Goal: Transaction & Acquisition: Purchase product/service

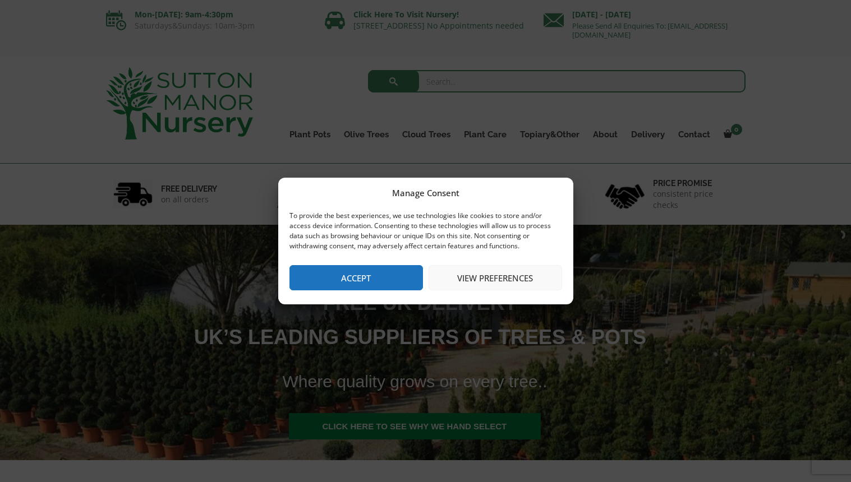
click at [360, 279] on button "Accept" at bounding box center [355, 277] width 133 height 25
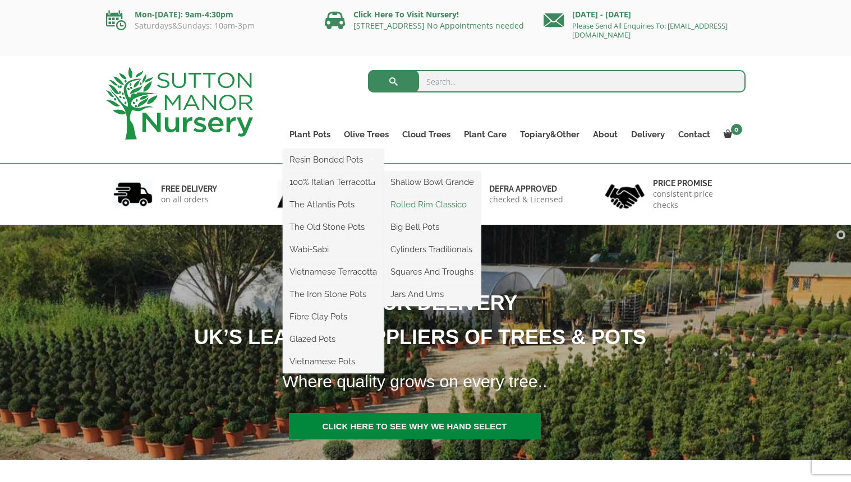
click at [417, 202] on link "Rolled Rim Classico" at bounding box center [432, 204] width 97 height 17
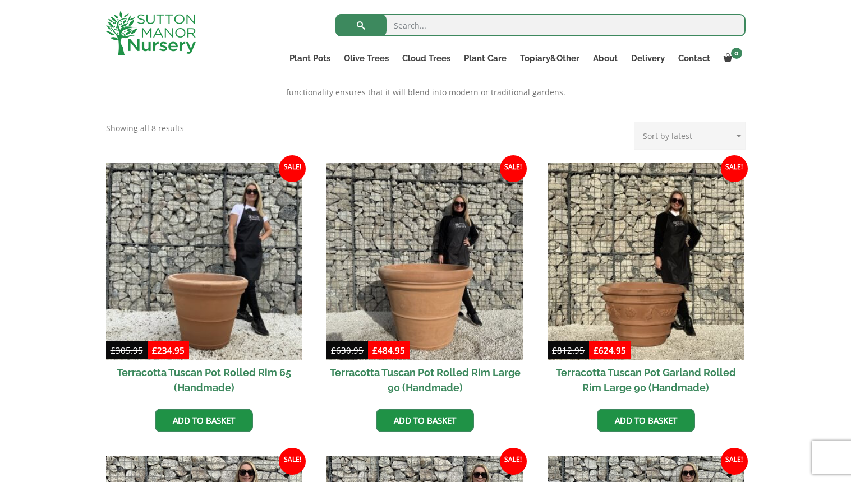
scroll to position [442, 0]
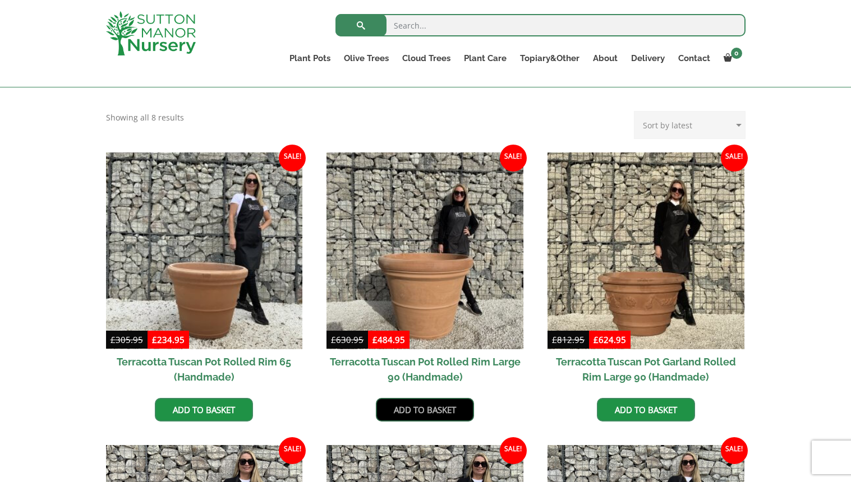
click at [436, 413] on link "Add to basket" at bounding box center [425, 410] width 98 height 24
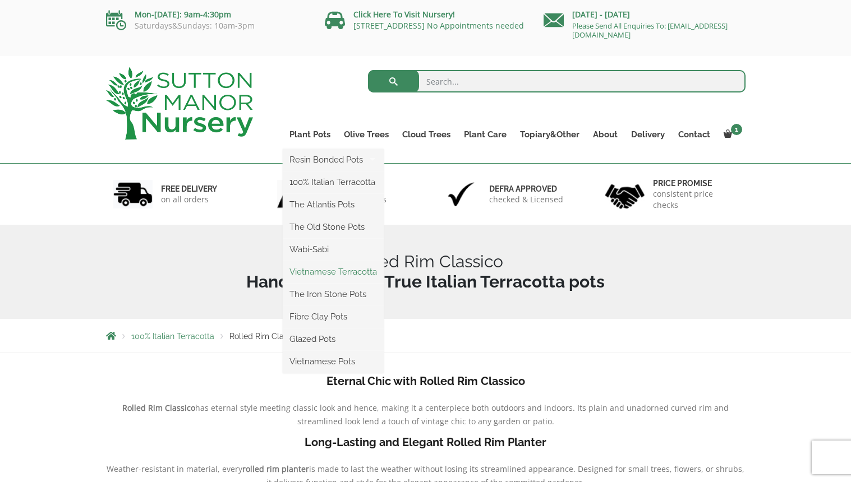
click at [330, 270] on link "Vietnamese Terracotta" at bounding box center [333, 272] width 101 height 17
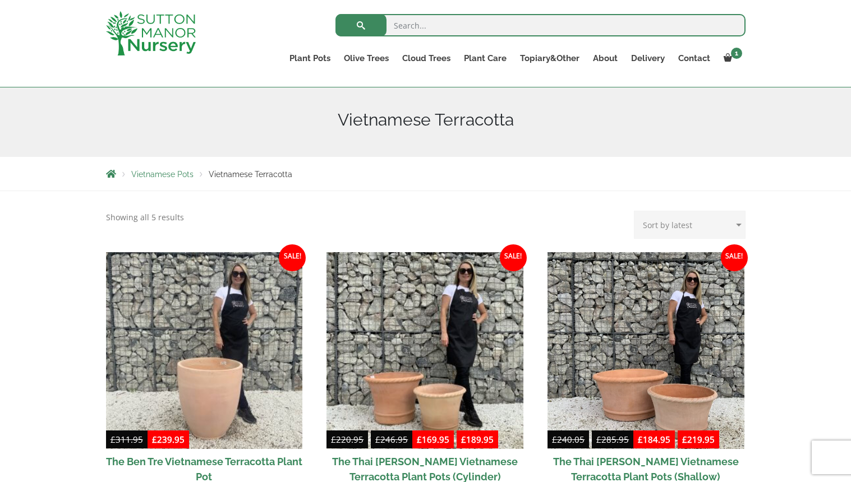
scroll to position [98, 0]
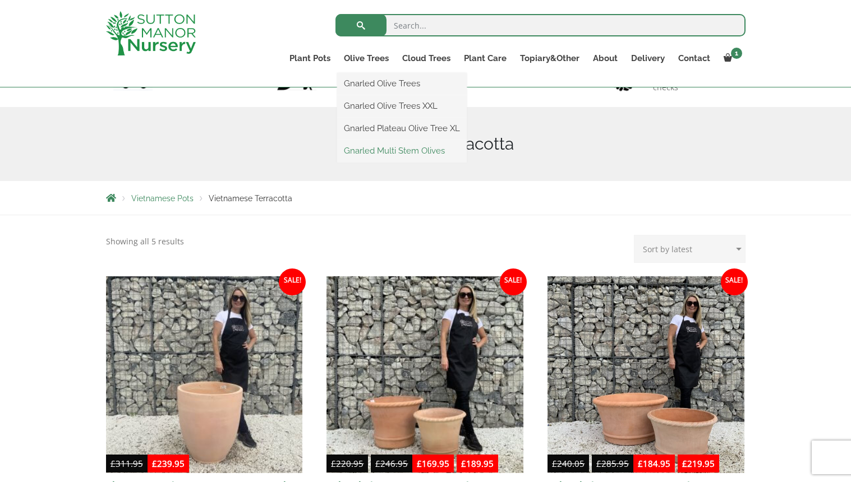
click at [388, 151] on link "Gnarled Multi Stem Olives" at bounding box center [402, 150] width 130 height 17
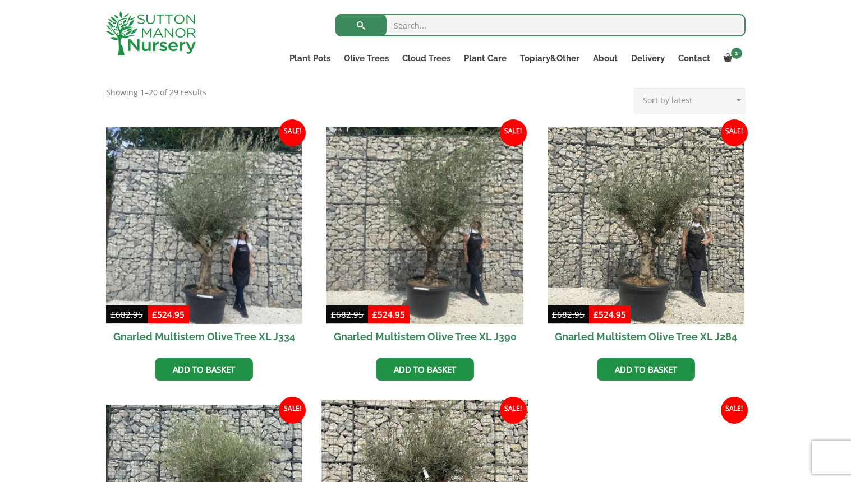
scroll to position [437, 0]
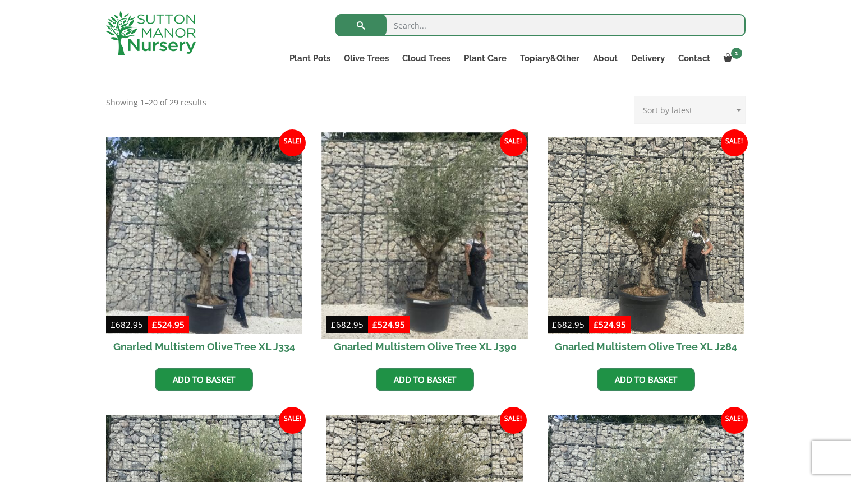
click at [441, 271] on img at bounding box center [425, 235] width 206 height 206
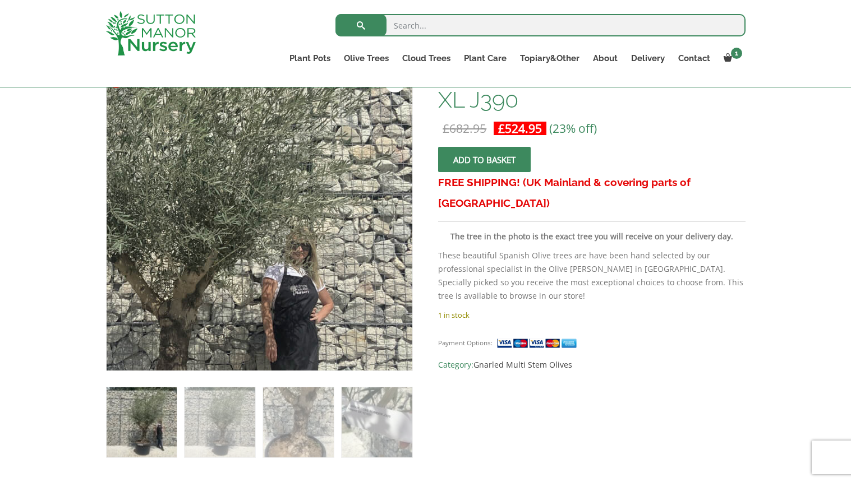
scroll to position [248, 0]
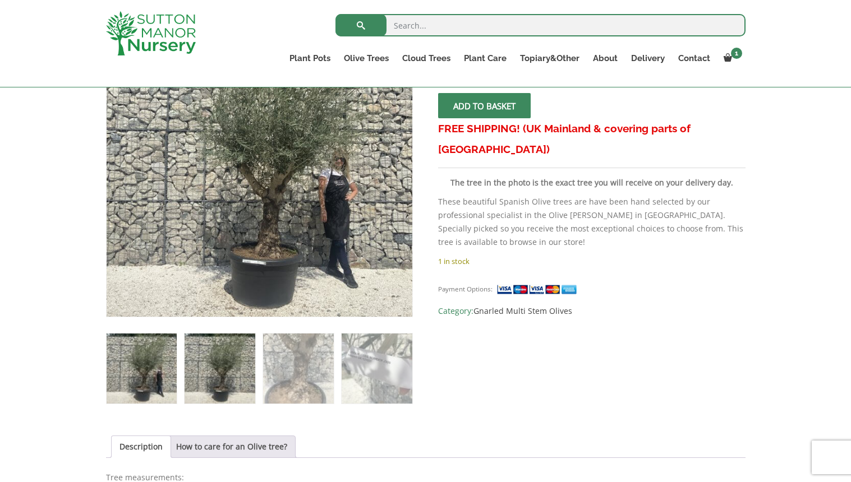
click at [228, 382] on img at bounding box center [220, 369] width 70 height 70
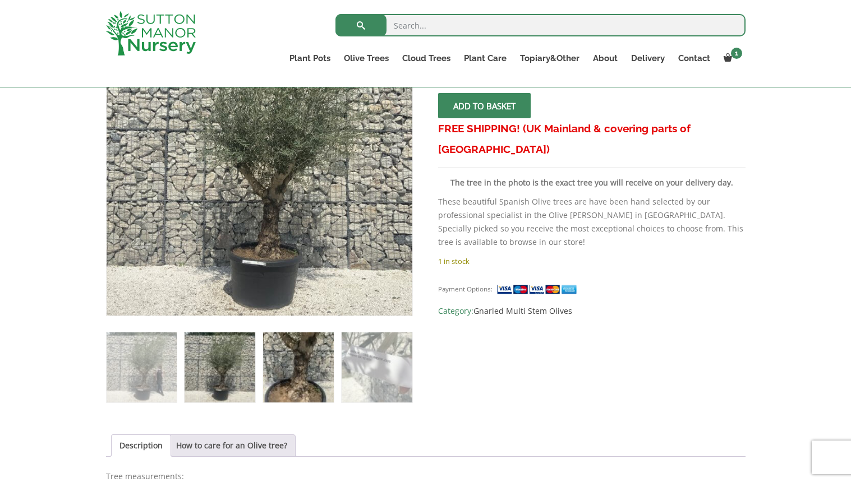
click at [288, 373] on img at bounding box center [298, 368] width 70 height 70
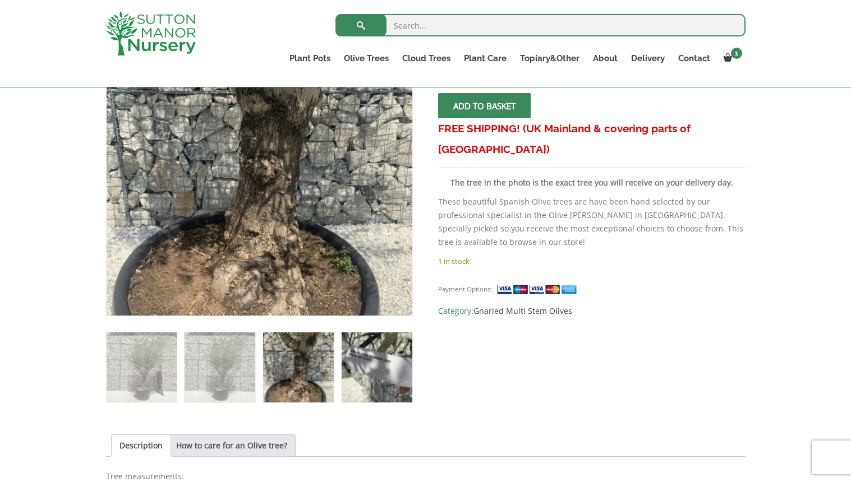
click at [379, 373] on img at bounding box center [377, 368] width 70 height 70
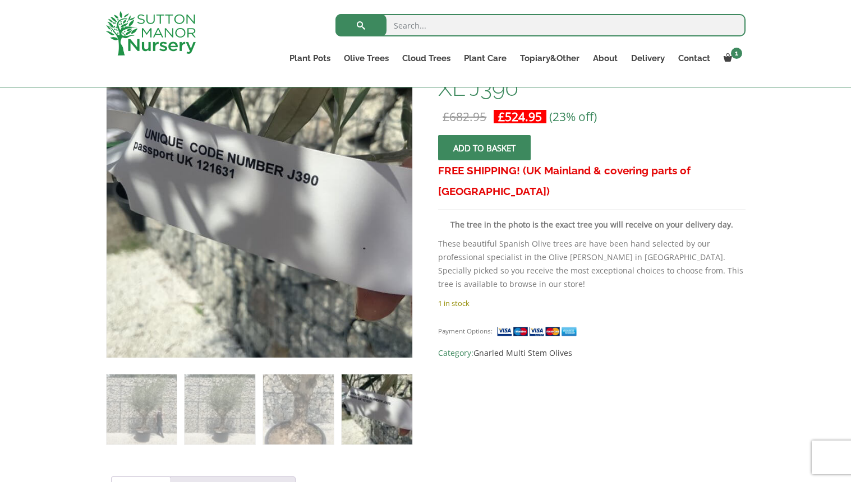
scroll to position [156, 0]
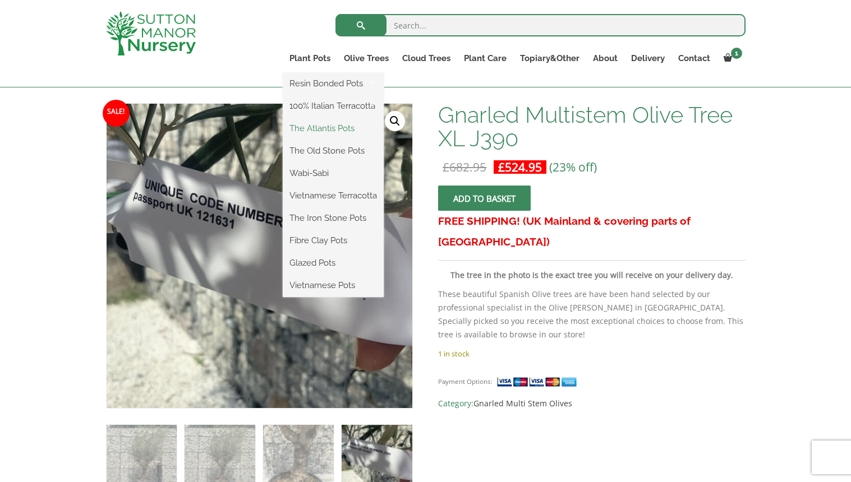
click at [323, 130] on link "The Atlantis Pots" at bounding box center [333, 128] width 101 height 17
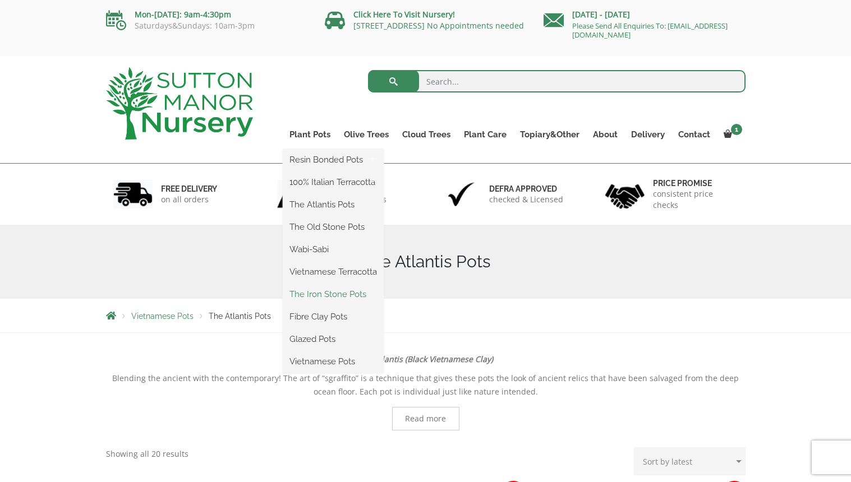
click at [330, 293] on link "The Iron Stone Pots" at bounding box center [333, 294] width 101 height 17
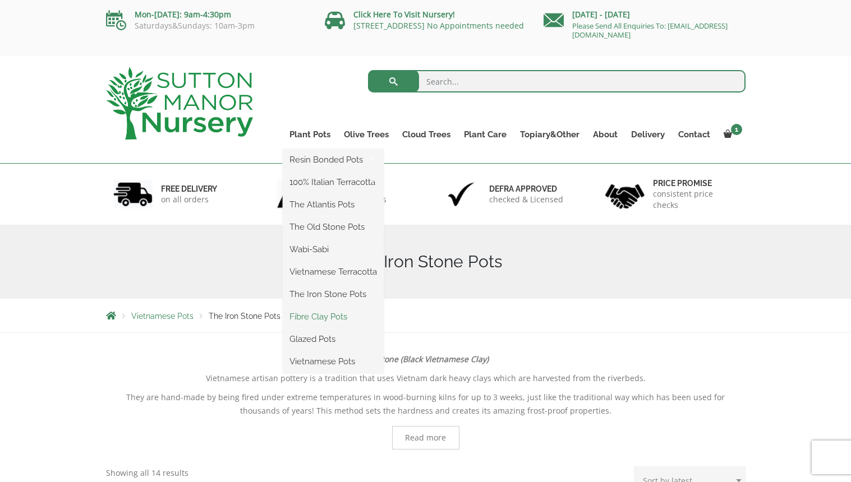
click at [320, 317] on link "Fibre Clay Pots" at bounding box center [333, 316] width 101 height 17
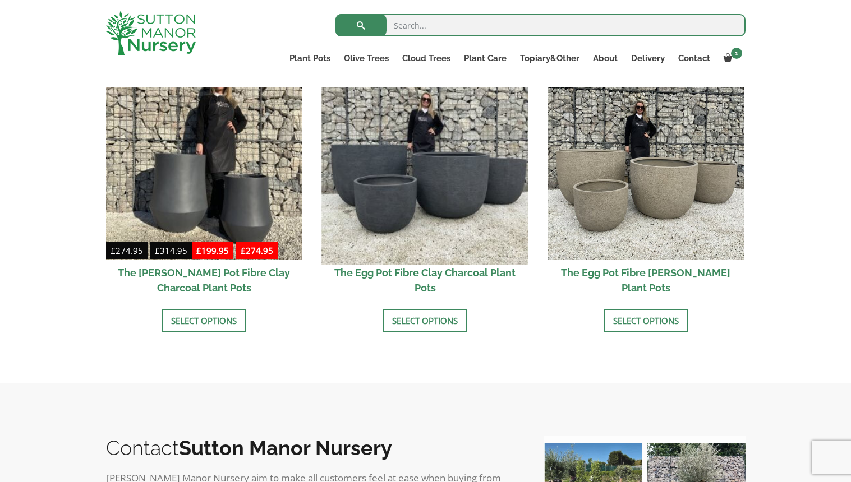
scroll to position [389, 0]
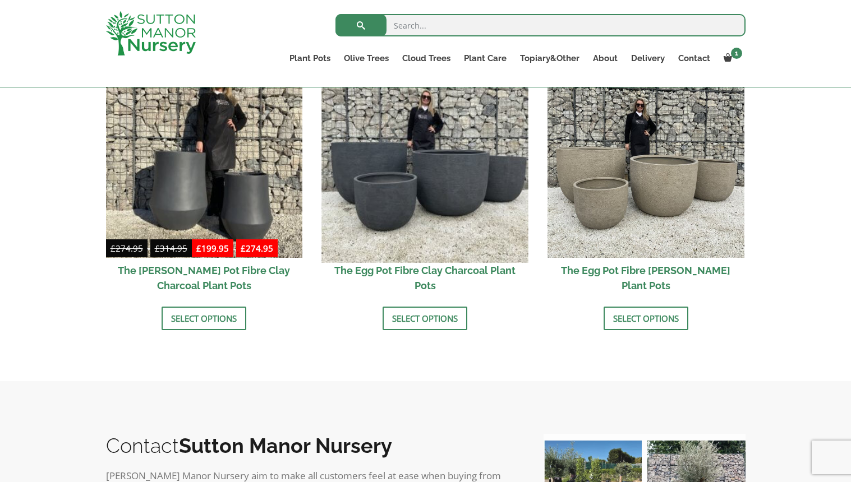
click at [452, 173] on img at bounding box center [425, 159] width 206 height 206
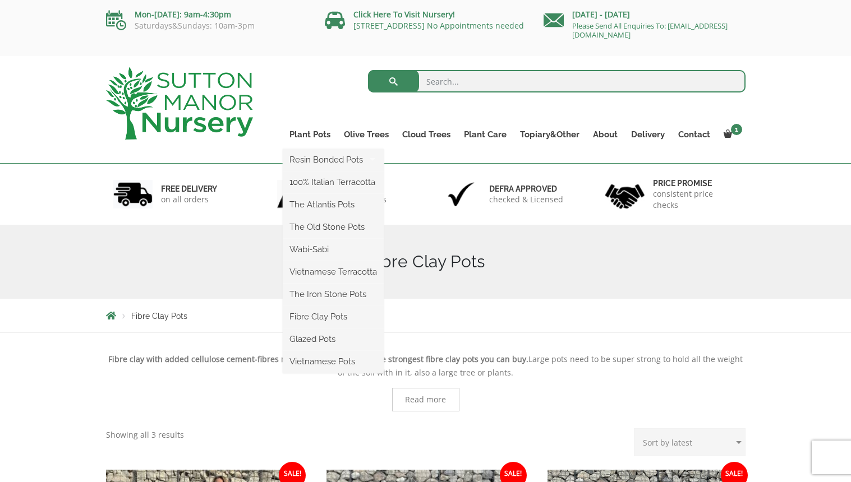
scroll to position [0, 0]
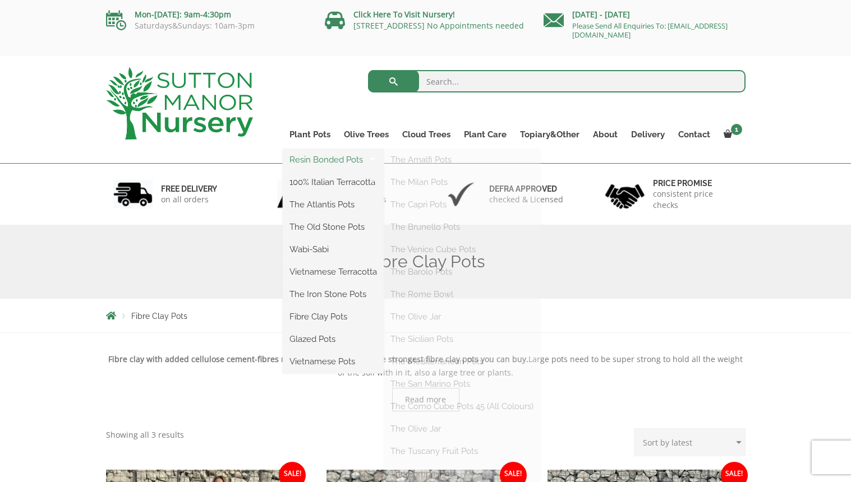
click at [316, 158] on link "Resin Bonded Pots" at bounding box center [333, 159] width 101 height 17
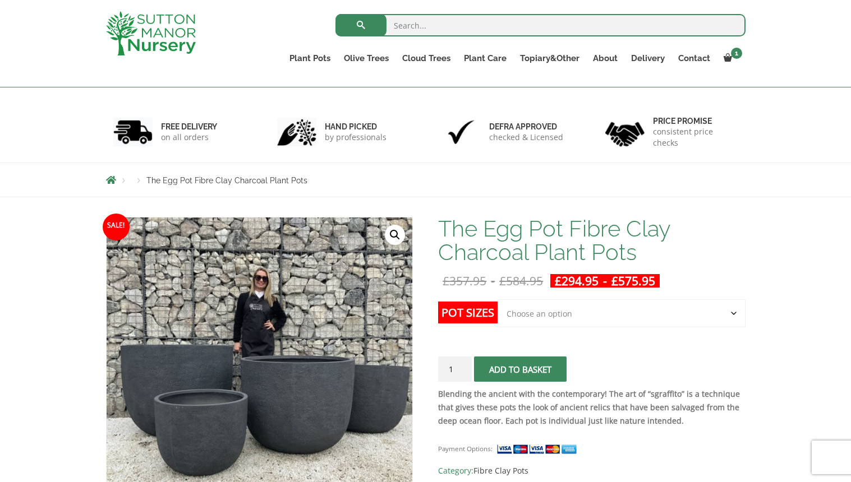
scroll to position [12, 0]
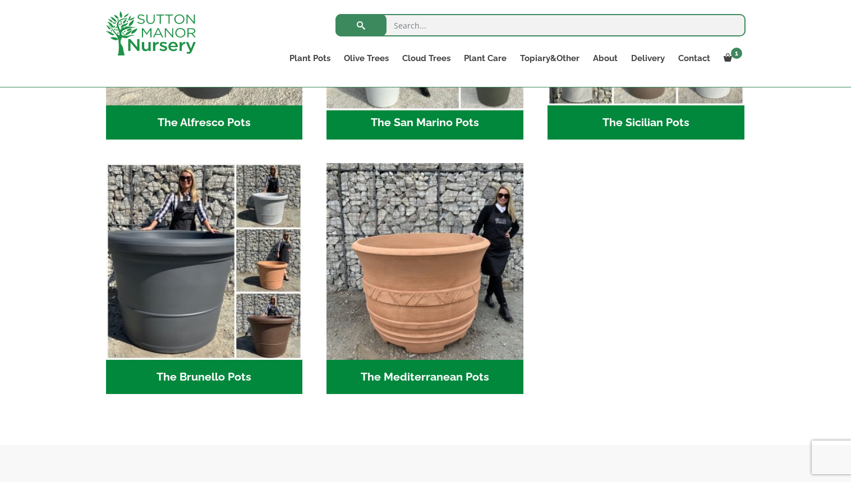
scroll to position [1506, 0]
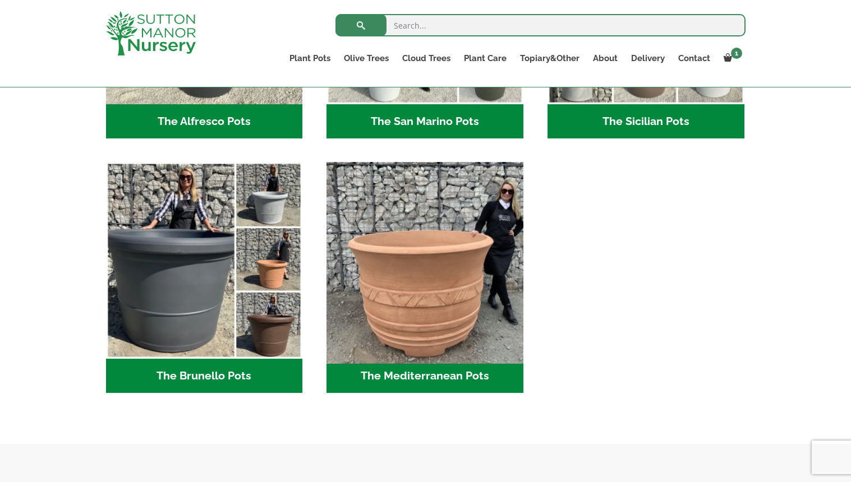
click at [420, 297] on img "Visit product category The Mediterranean Pots" at bounding box center [425, 261] width 206 height 206
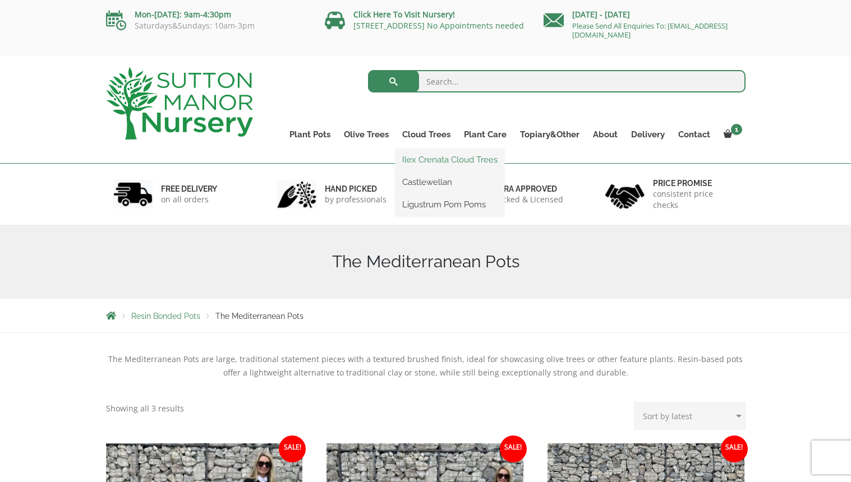
click at [454, 161] on link "Ilex Crenata Cloud Trees" at bounding box center [449, 159] width 109 height 17
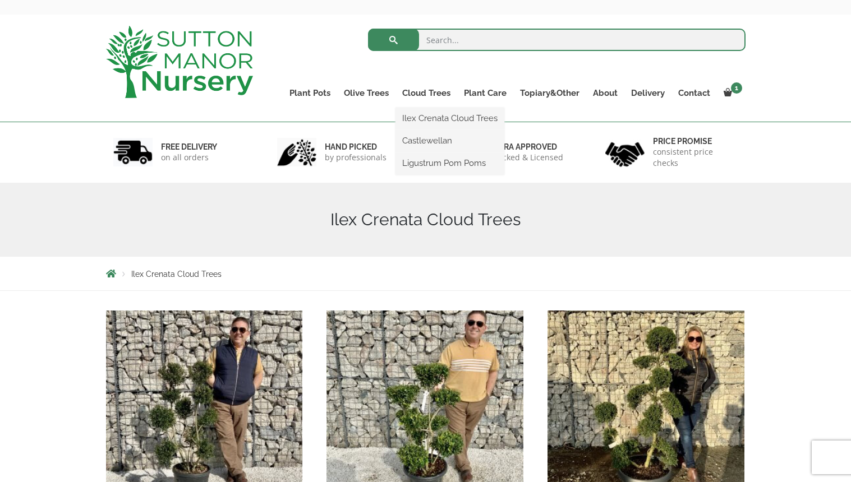
scroll to position [34, 0]
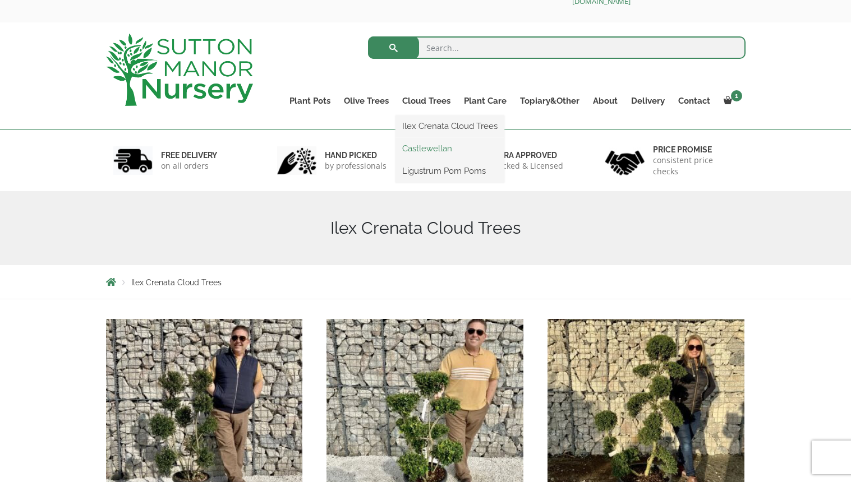
click at [428, 153] on link "Castlewellan" at bounding box center [449, 148] width 109 height 17
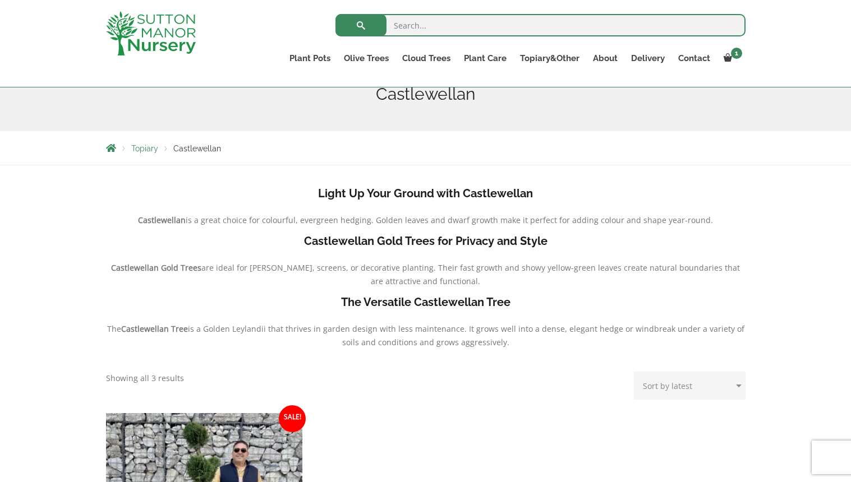
scroll to position [56, 0]
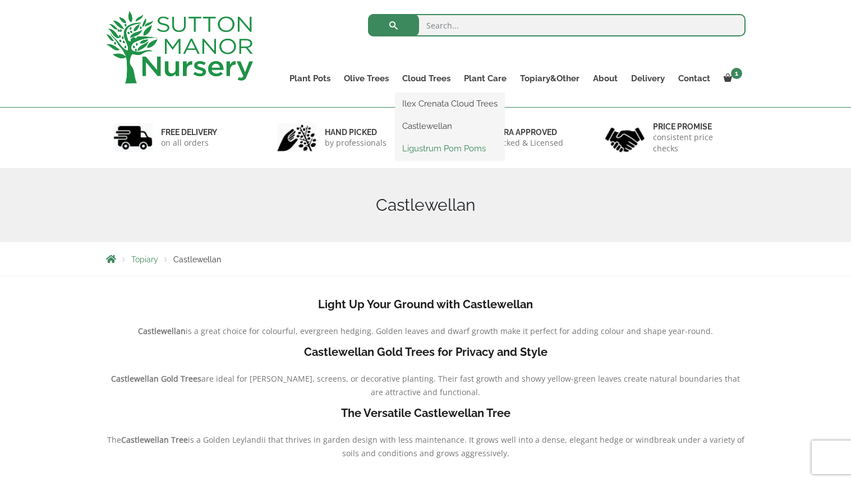
click at [437, 144] on link "Ligustrum Pom Poms" at bounding box center [449, 148] width 109 height 17
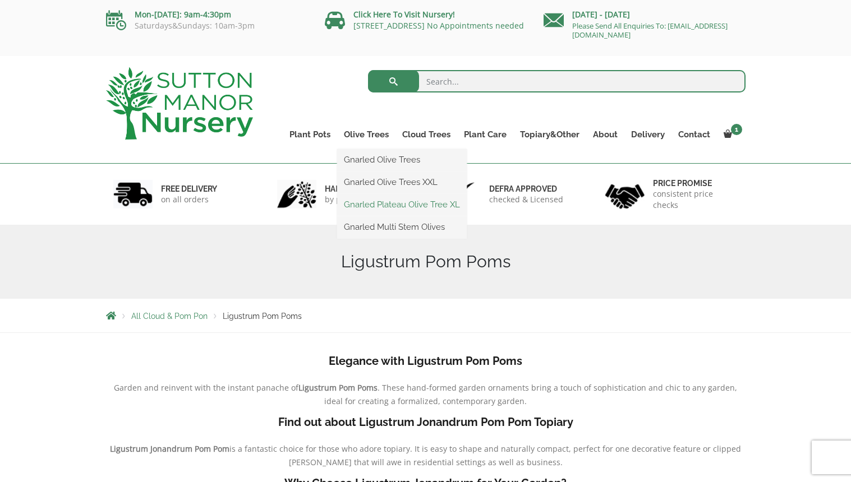
click at [380, 200] on link "Gnarled Plateau Olive Tree XL" at bounding box center [402, 204] width 130 height 17
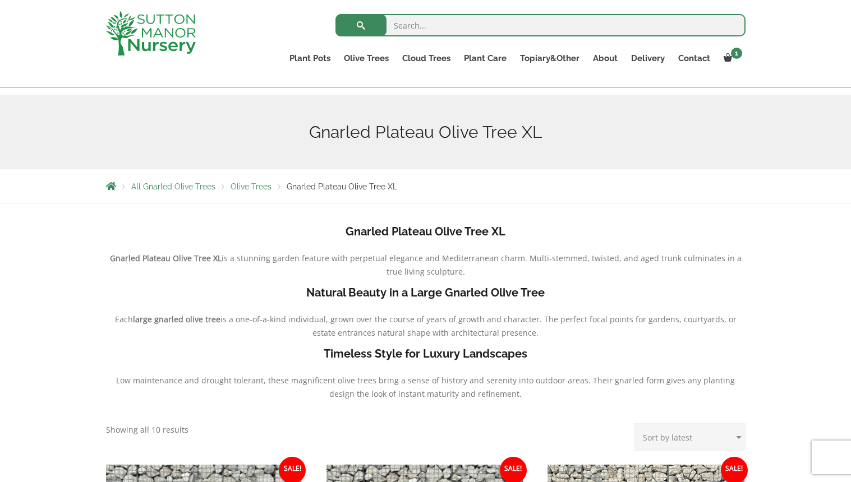
scroll to position [100, 0]
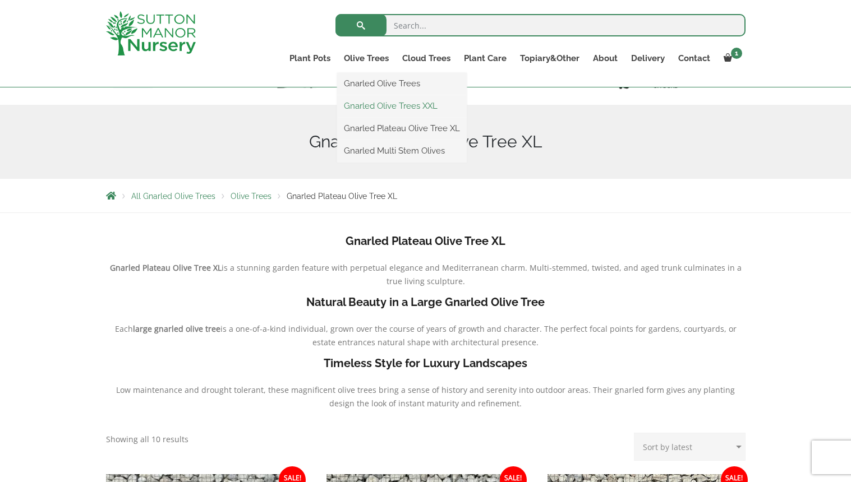
click at [380, 106] on link "Gnarled Olive Trees XXL" at bounding box center [402, 106] width 130 height 17
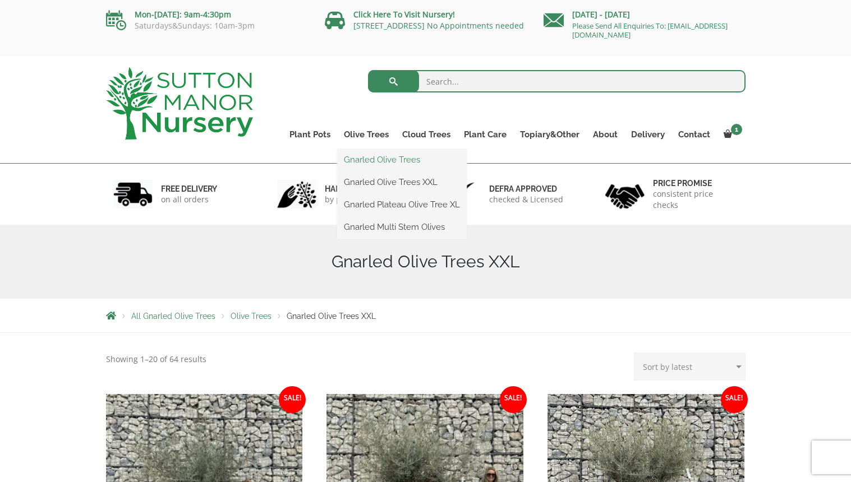
click at [371, 159] on link "Gnarled Olive Trees" at bounding box center [402, 159] width 130 height 17
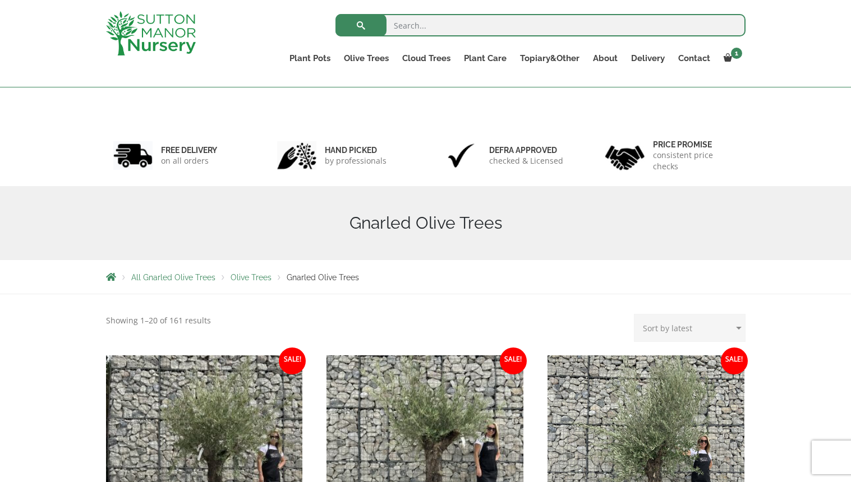
scroll to position [2, 0]
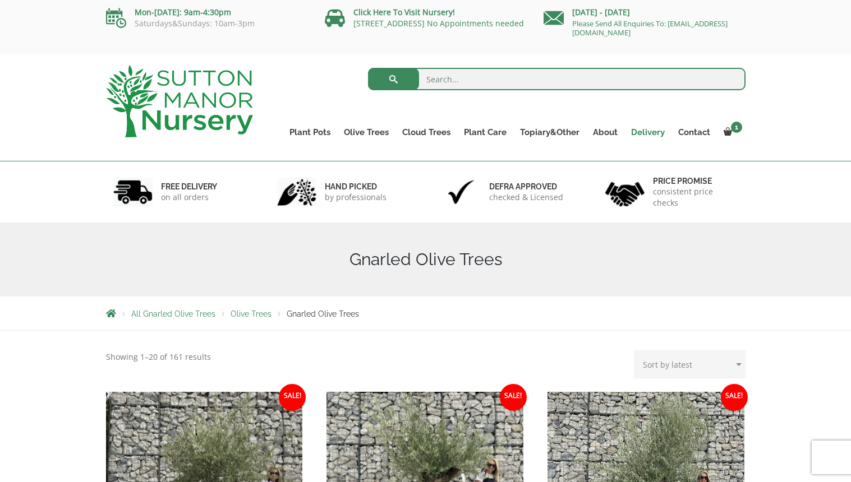
click at [648, 133] on link "Delivery" at bounding box center [647, 133] width 47 height 16
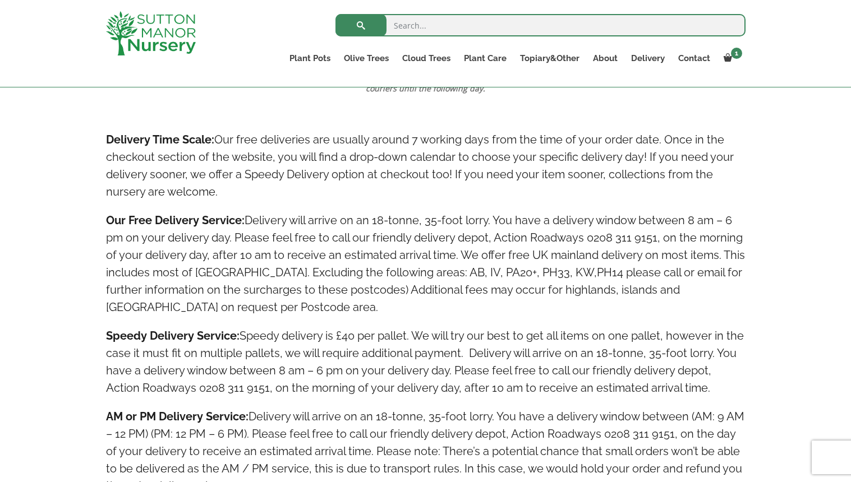
scroll to position [579, 0]
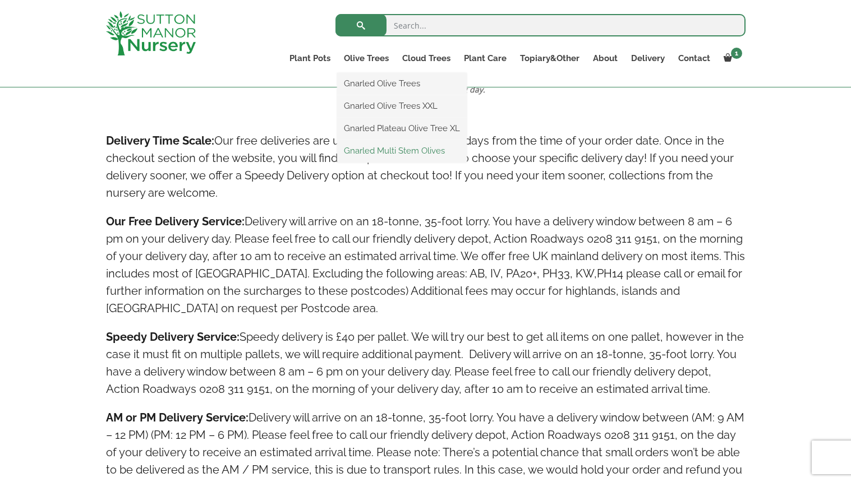
click at [384, 148] on link "Gnarled Multi Stem Olives" at bounding box center [402, 150] width 130 height 17
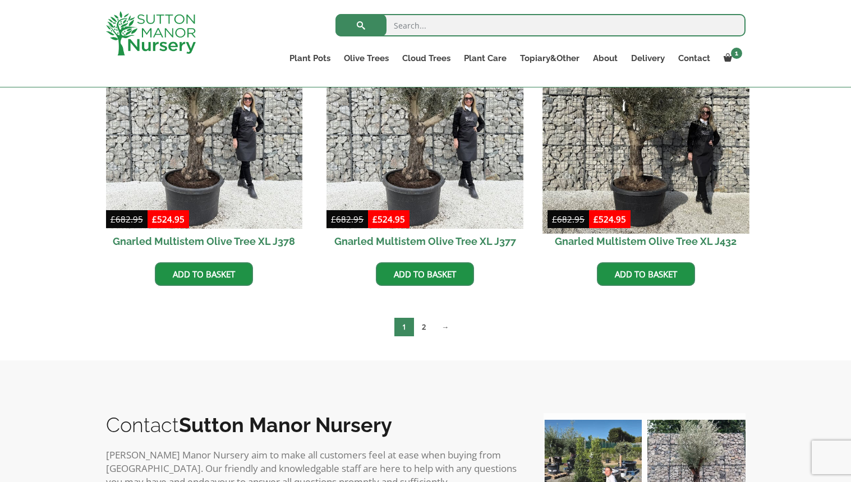
scroll to position [1943, 0]
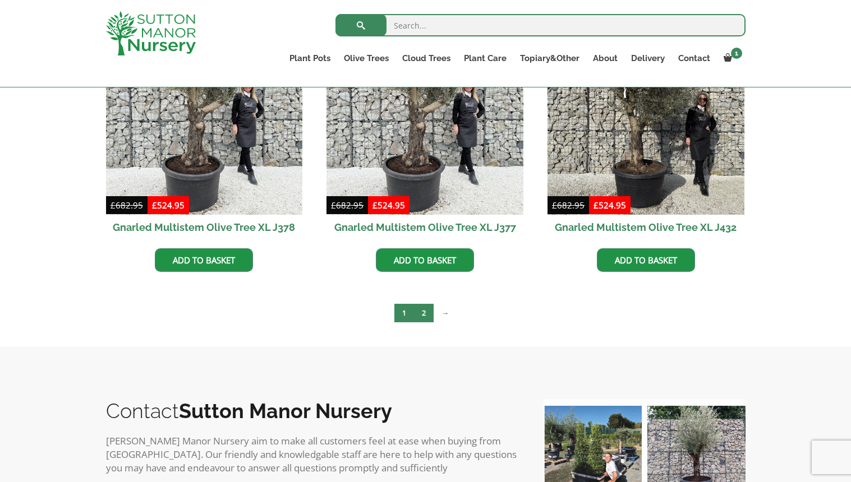
click at [421, 315] on link "2" at bounding box center [424, 313] width 20 height 19
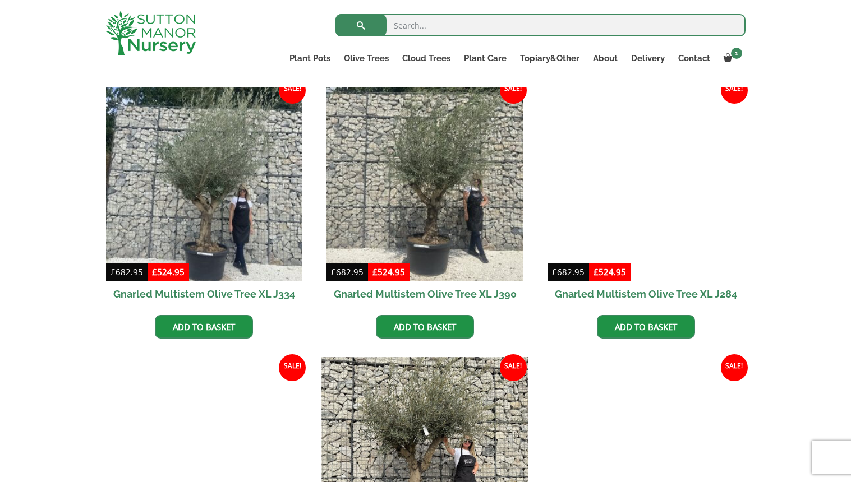
scroll to position [359, 0]
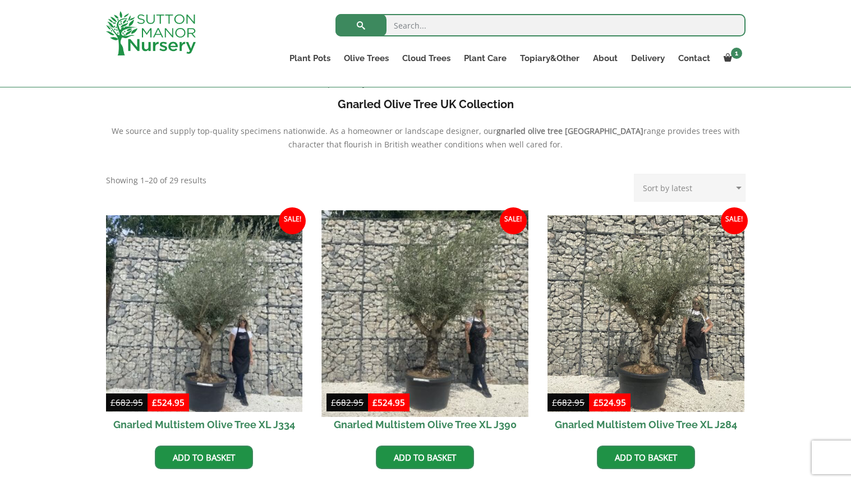
click at [453, 347] on img at bounding box center [425, 313] width 206 height 206
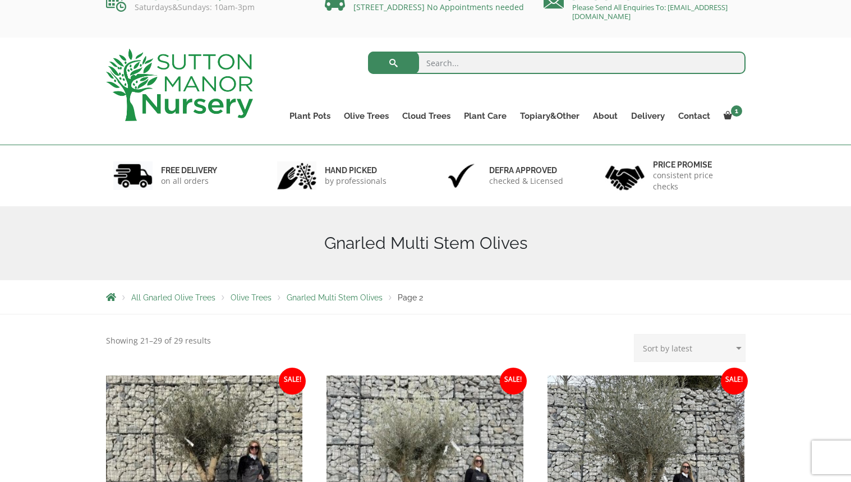
scroll to position [20, 0]
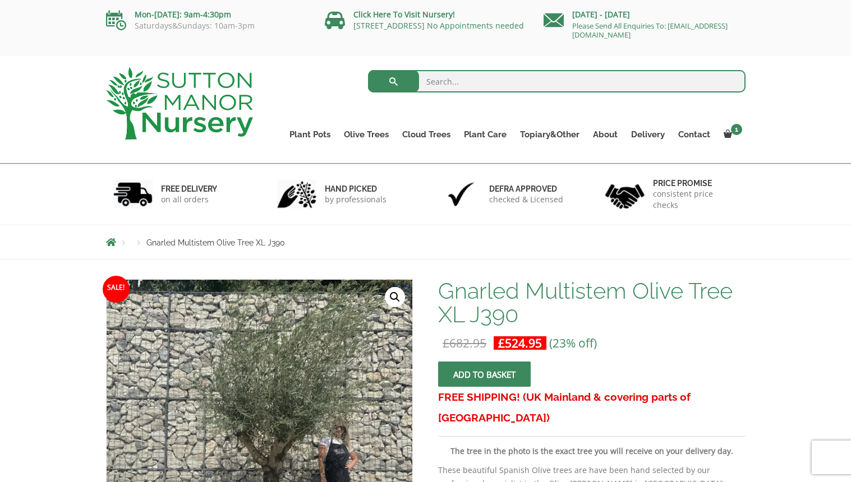
click at [485, 375] on span "submit" at bounding box center [485, 375] width 0 height 0
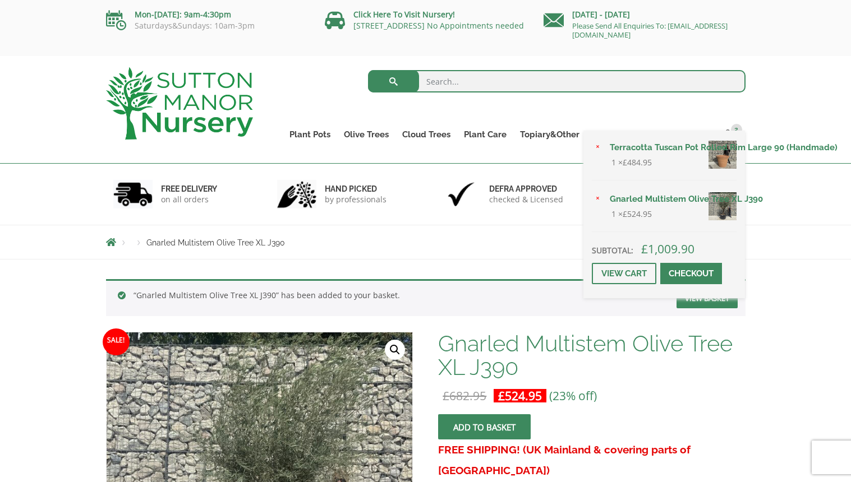
click at [689, 284] on link "Checkout" at bounding box center [691, 273] width 62 height 21
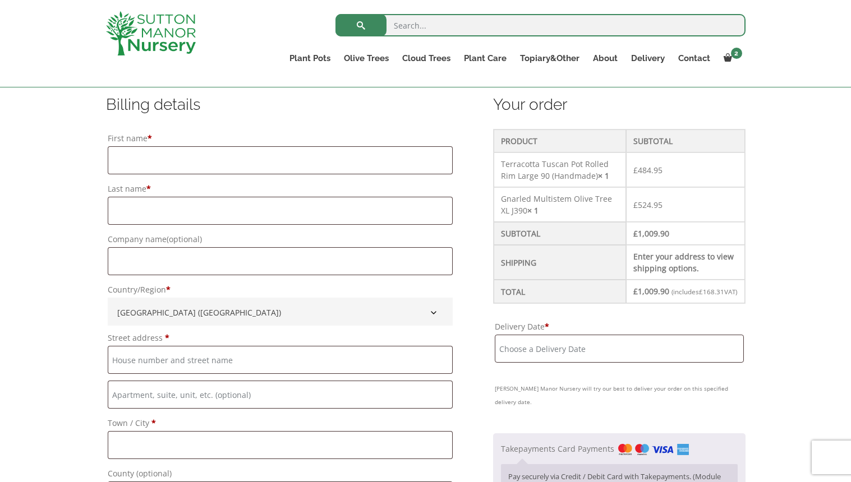
scroll to position [284, 0]
click at [604, 360] on input "Delivery Date *" at bounding box center [619, 350] width 248 height 28
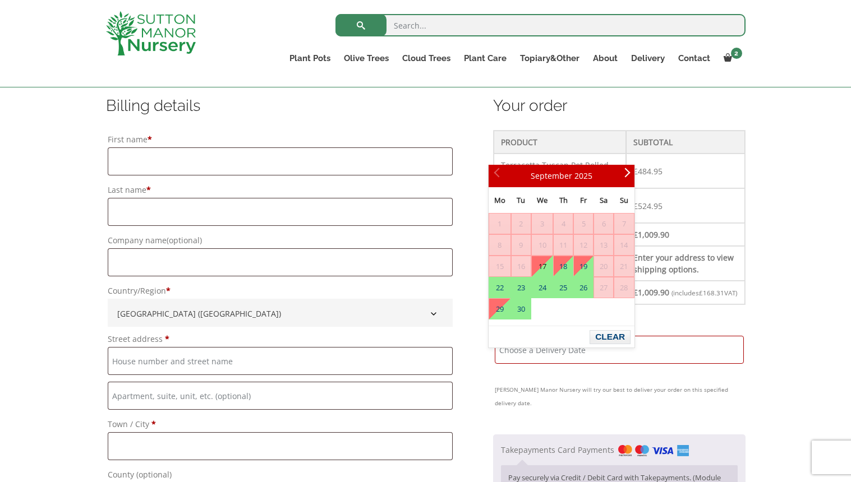
click at [544, 266] on link "17" at bounding box center [542, 266] width 21 height 20
type input "17 September, 2025"
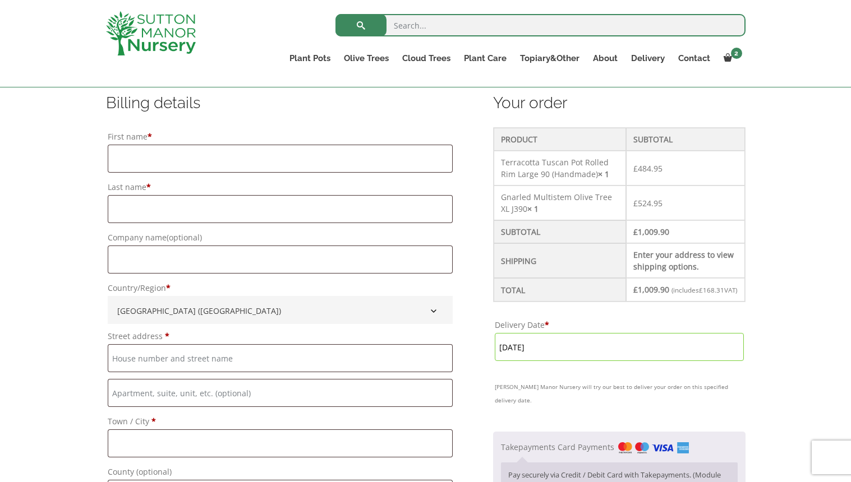
scroll to position [287, 0]
click at [565, 358] on input "17 September, 2025" at bounding box center [619, 347] width 248 height 28
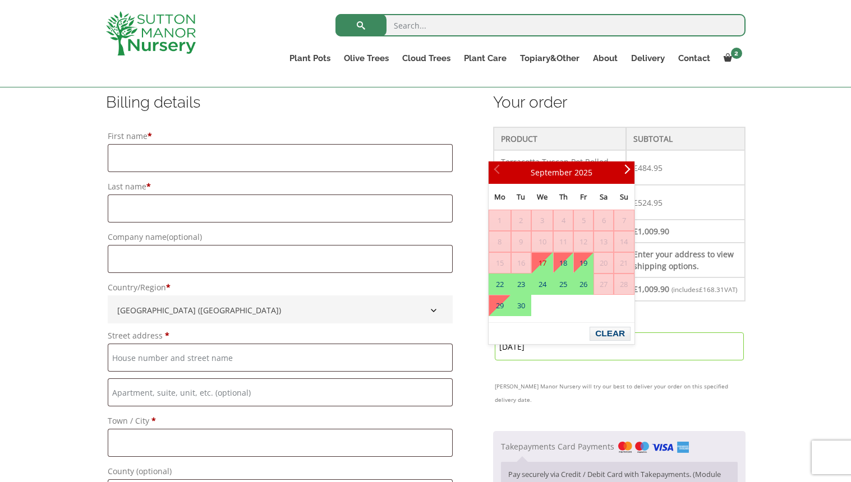
click at [546, 262] on link "17" at bounding box center [542, 263] width 21 height 20
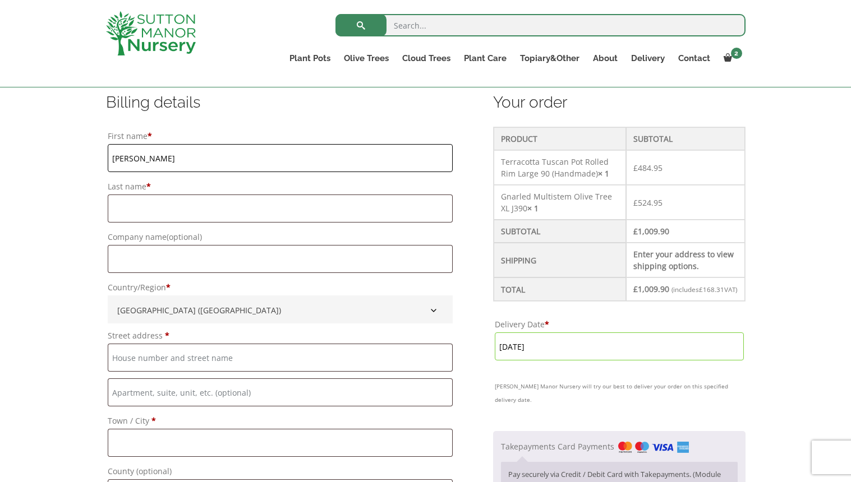
type input "Sophie"
type input "Singh"
type input "42 Tavistock Road"
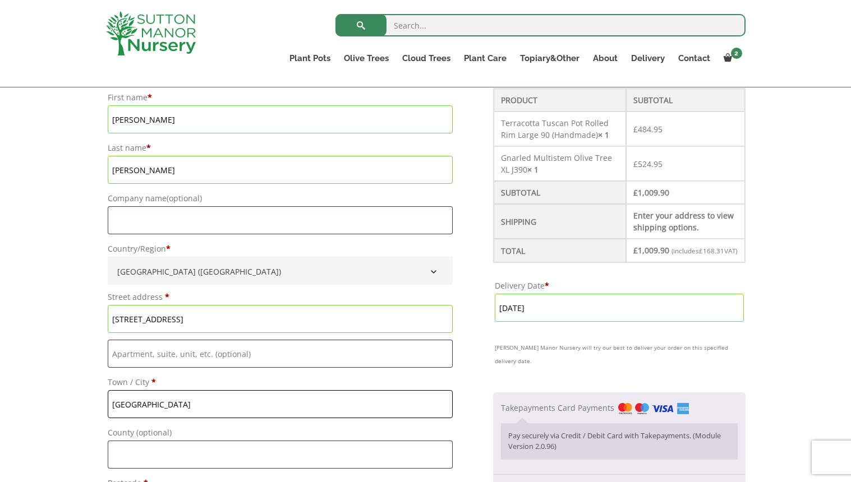
scroll to position [427, 0]
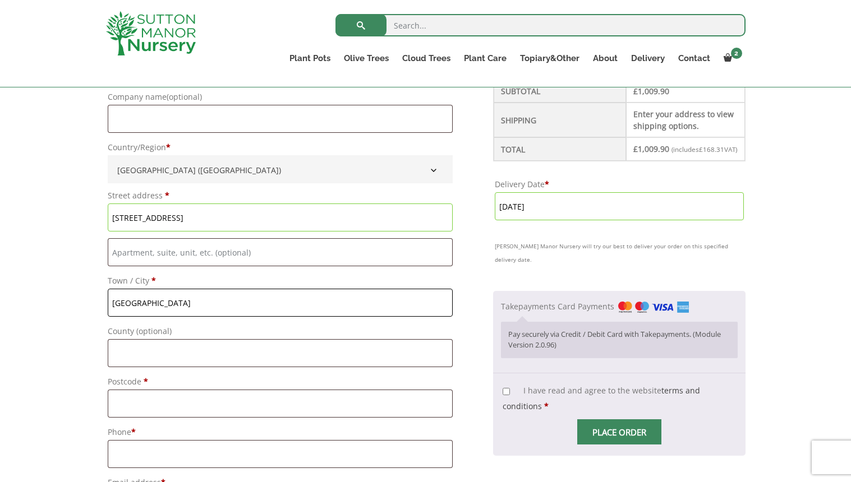
type input "London"
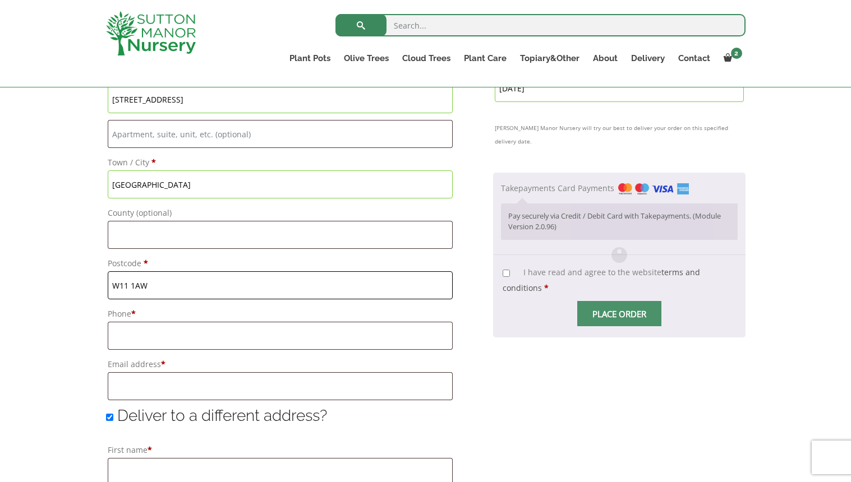
scroll to position [559, 0]
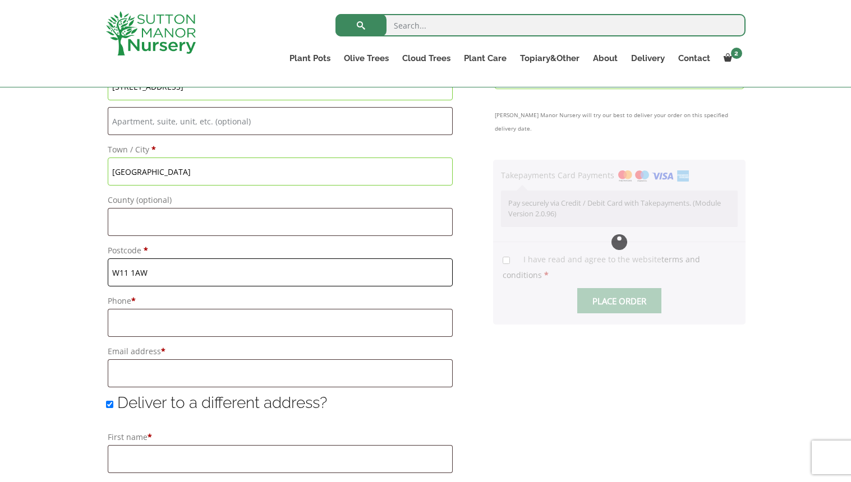
type input "W11 1AW"
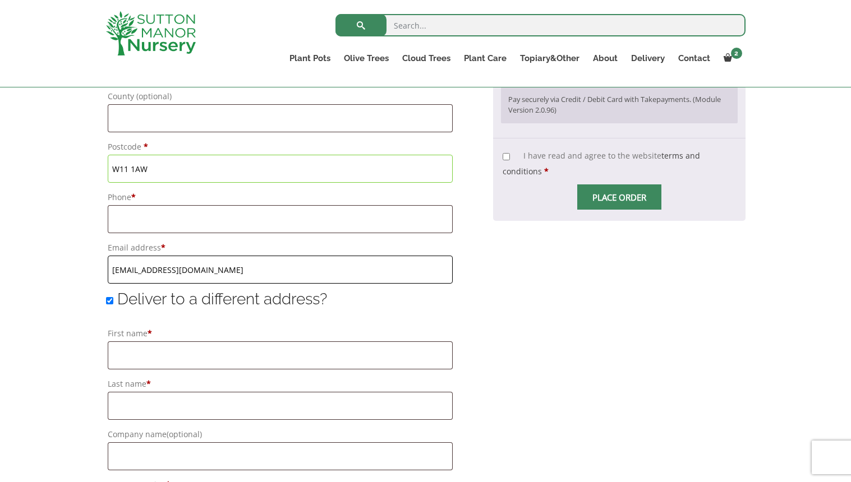
scroll to position [664, 0]
type input "sophie.posgate@gmail.com"
click at [108, 301] on input "Deliver to a different address?" at bounding box center [109, 299] width 7 height 7
checkbox input "false"
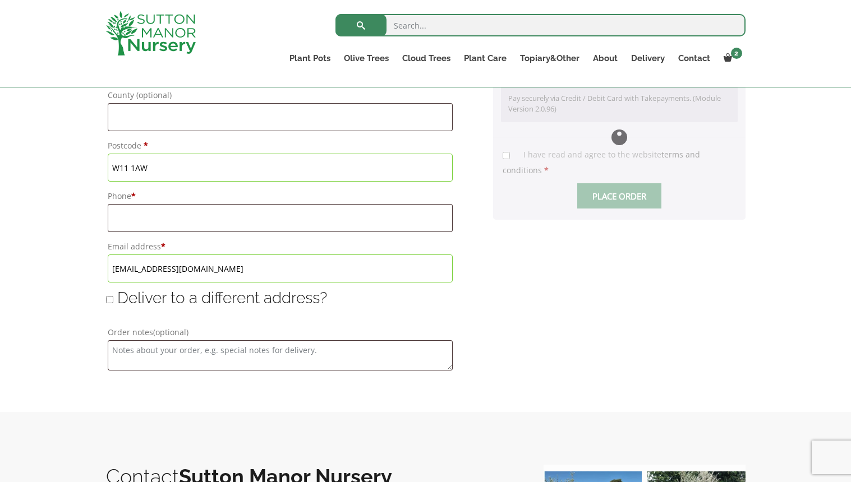
type input "17 September, 2025"
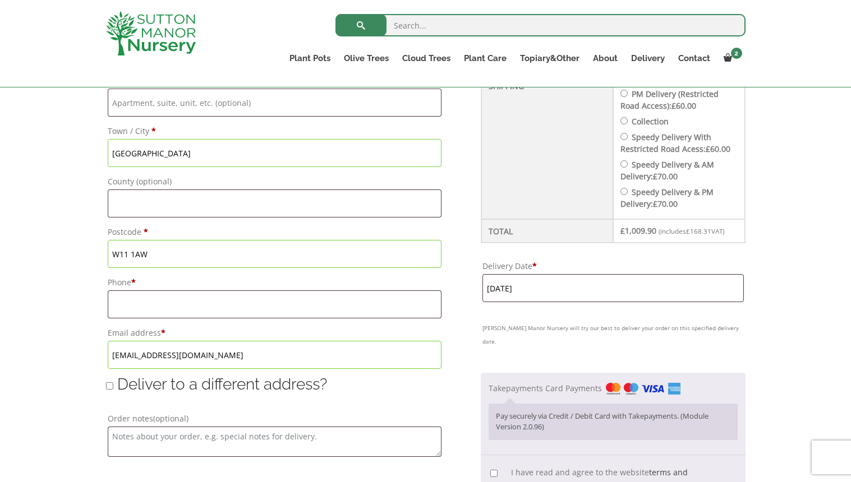
scroll to position [576, 0]
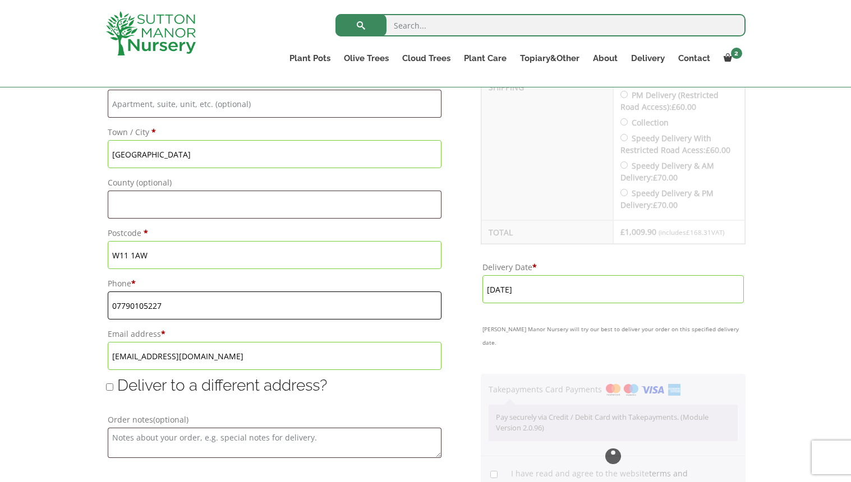
type input "07790105227"
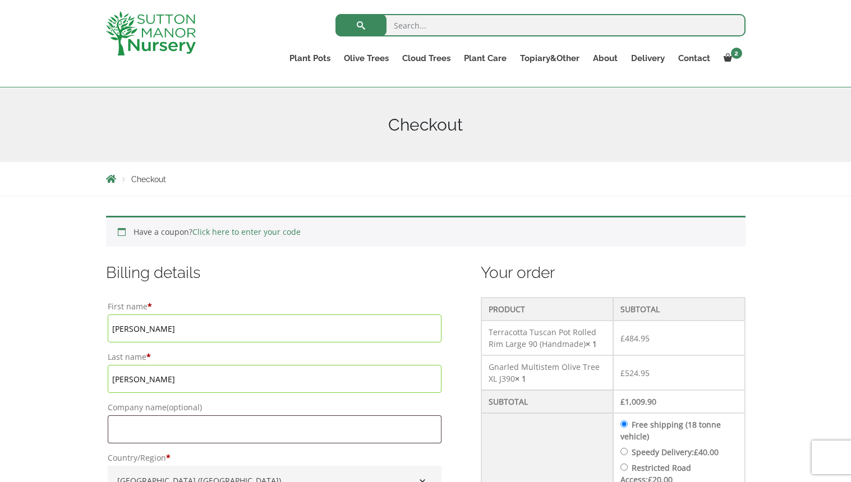
scroll to position [130, 0]
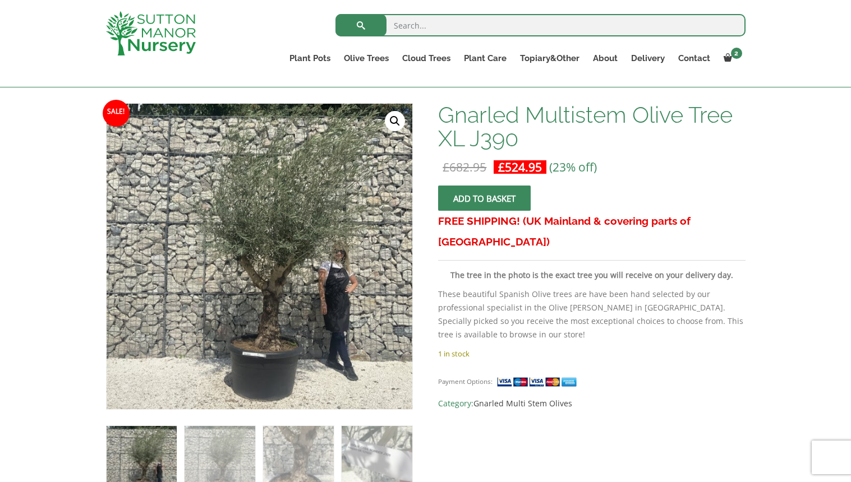
scroll to position [212, 0]
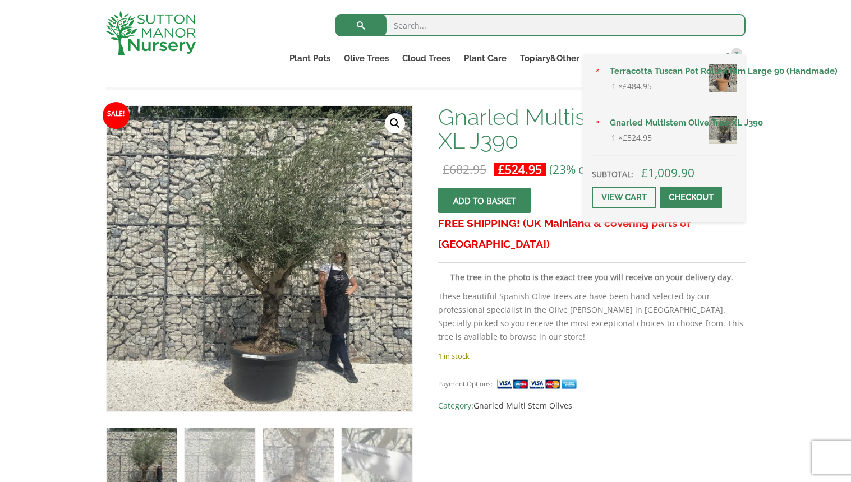
click at [735, 50] on span "2" at bounding box center [736, 53] width 11 height 11
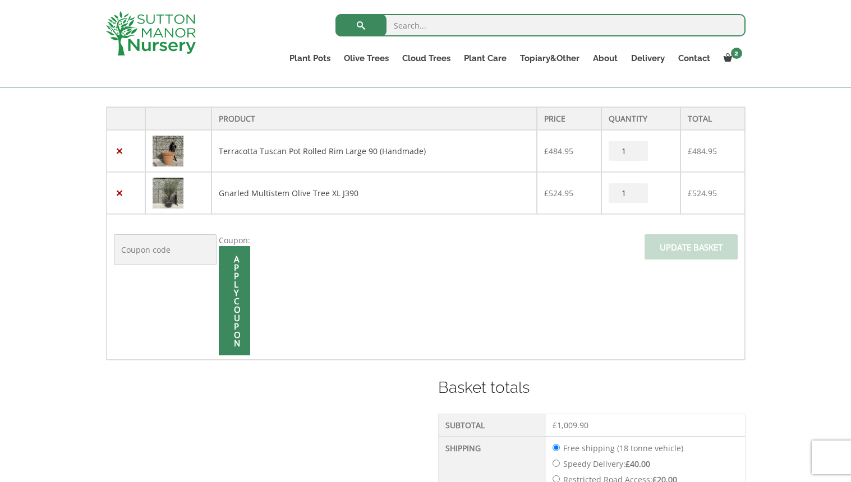
scroll to position [245, 0]
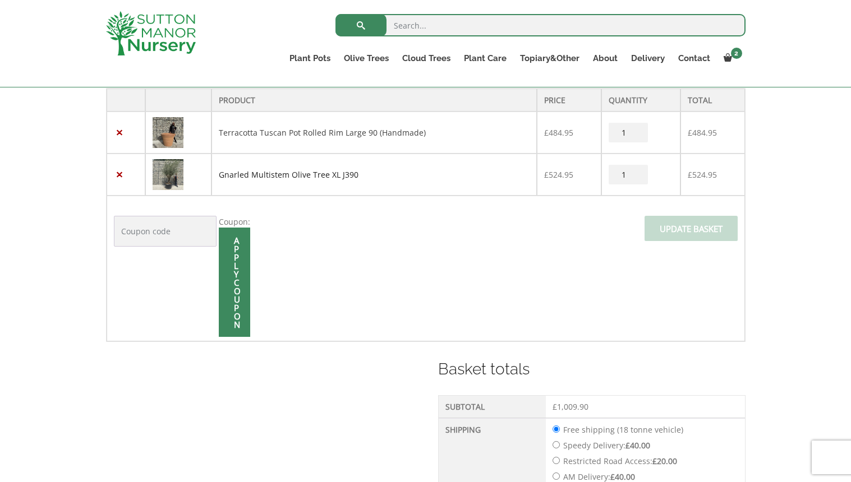
click at [294, 176] on link "Gnarled Multistem Olive Tree XL J390" at bounding box center [289, 174] width 140 height 11
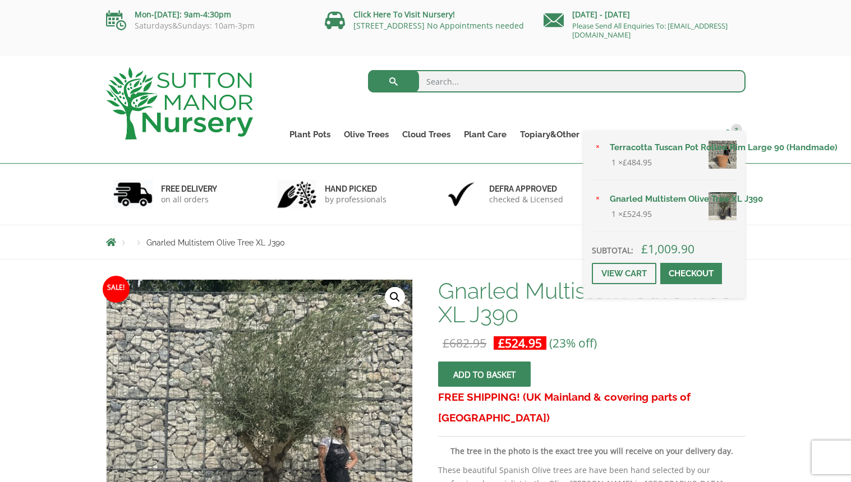
click at [729, 132] on span at bounding box center [728, 134] width 8 height 8
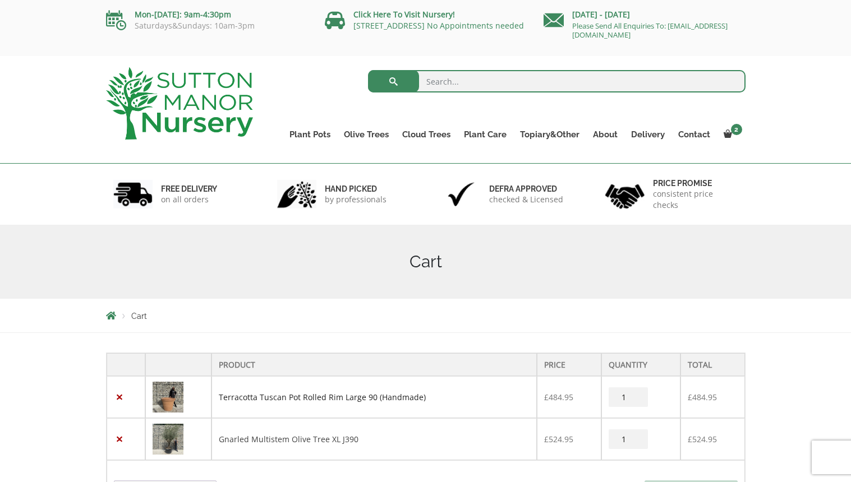
click at [319, 395] on link "Terracotta Tuscan Pot Rolled Rim Large 90 (Handmade)" at bounding box center [322, 397] width 207 height 11
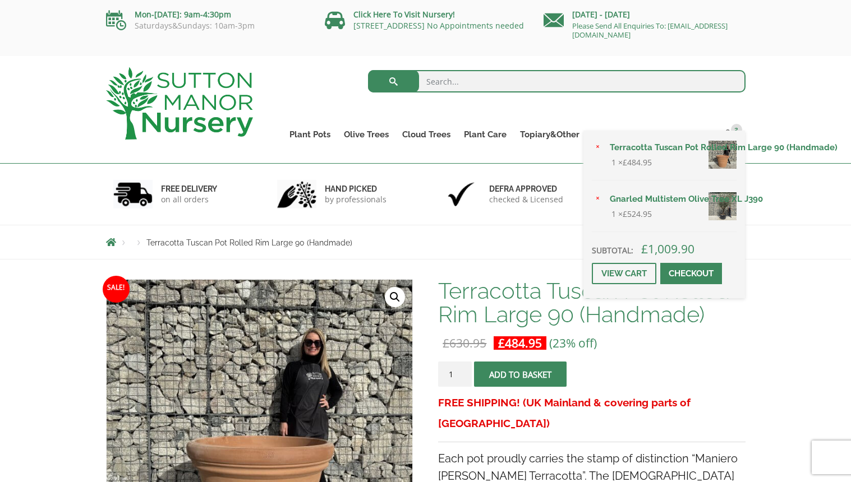
click at [701, 208] on link "Gnarled Multistem Olive Tree XL J390" at bounding box center [669, 199] width 133 height 17
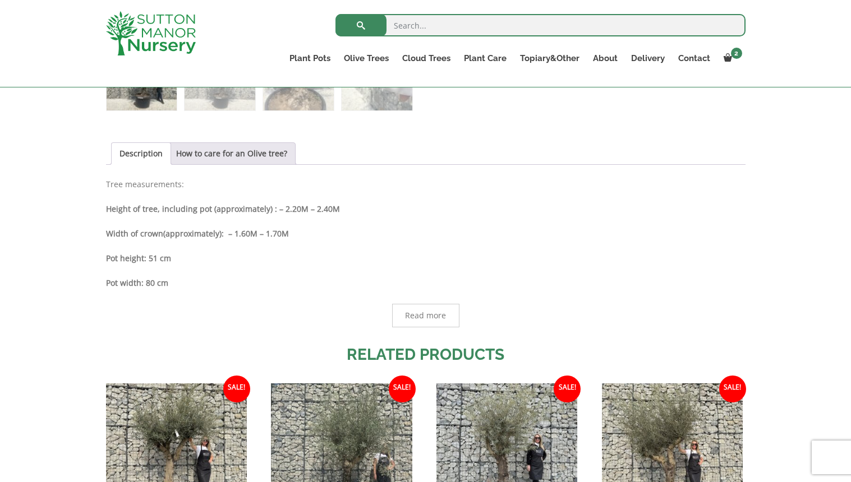
scroll to position [547, 0]
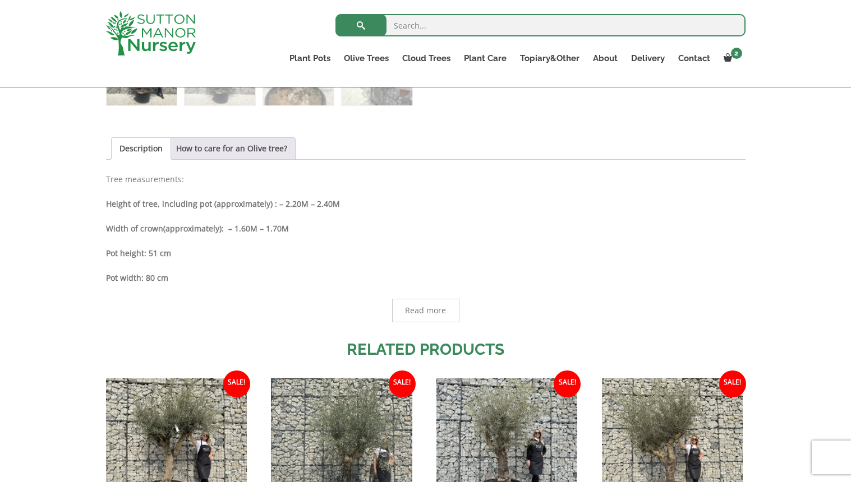
click at [436, 307] on span "Read more" at bounding box center [425, 311] width 41 height 8
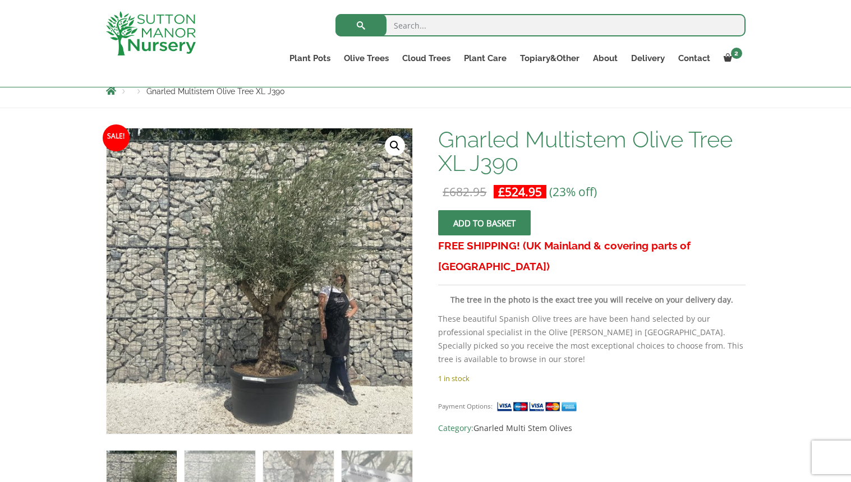
scroll to position [154, 0]
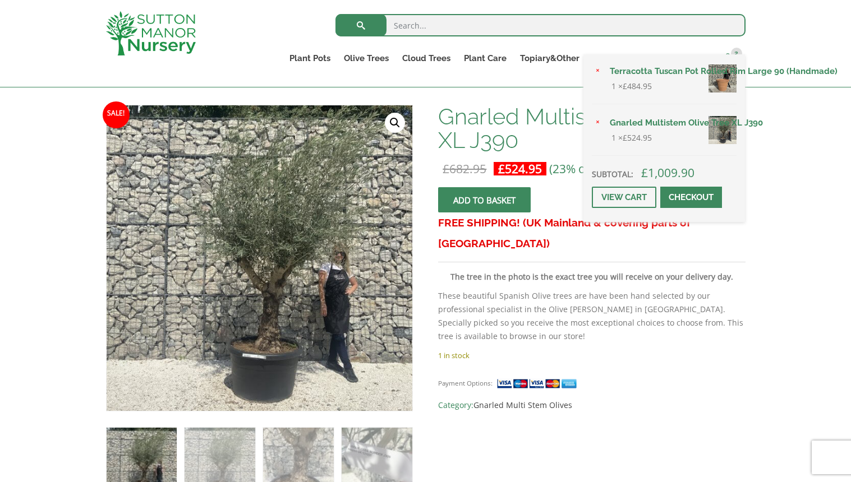
click at [731, 60] on span at bounding box center [728, 57] width 8 height 8
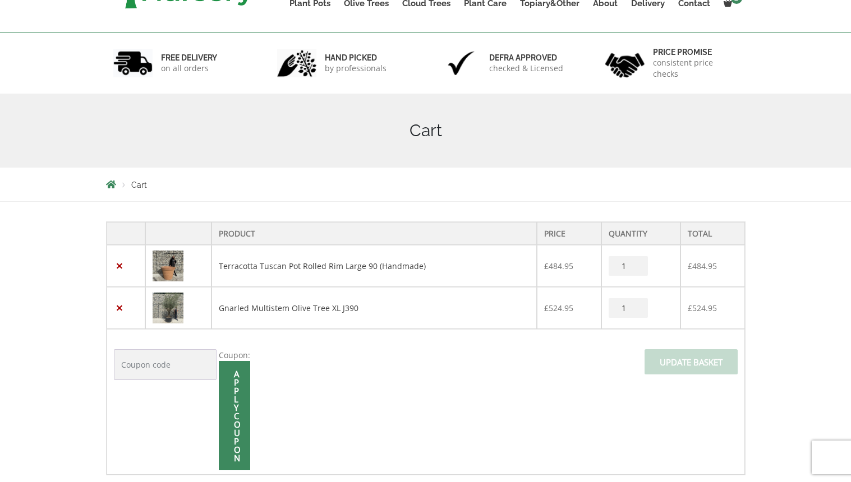
scroll to position [152, 0]
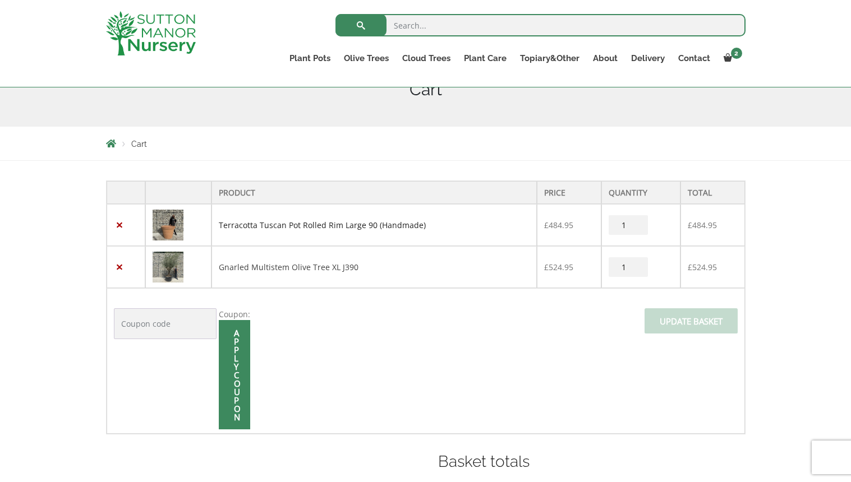
click at [357, 224] on link "Terracotta Tuscan Pot Rolled Rim Large 90 (Handmade)" at bounding box center [322, 225] width 207 height 11
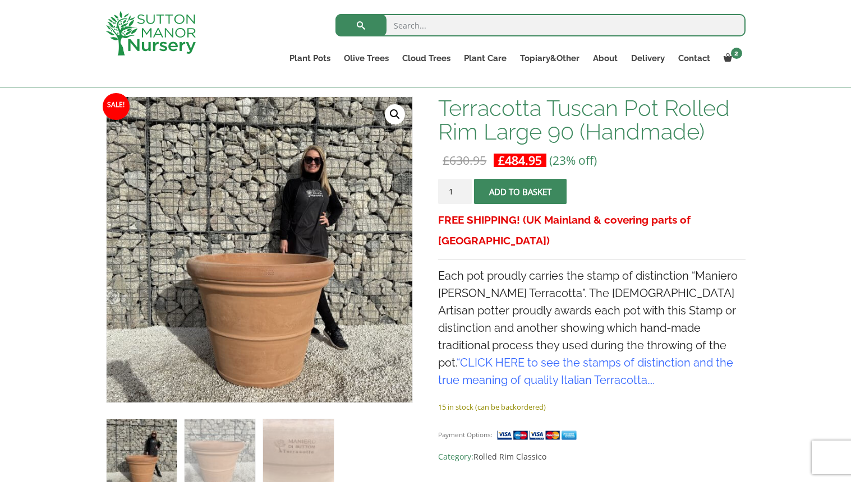
scroll to position [193, 0]
